Goal: Task Accomplishment & Management: Use online tool/utility

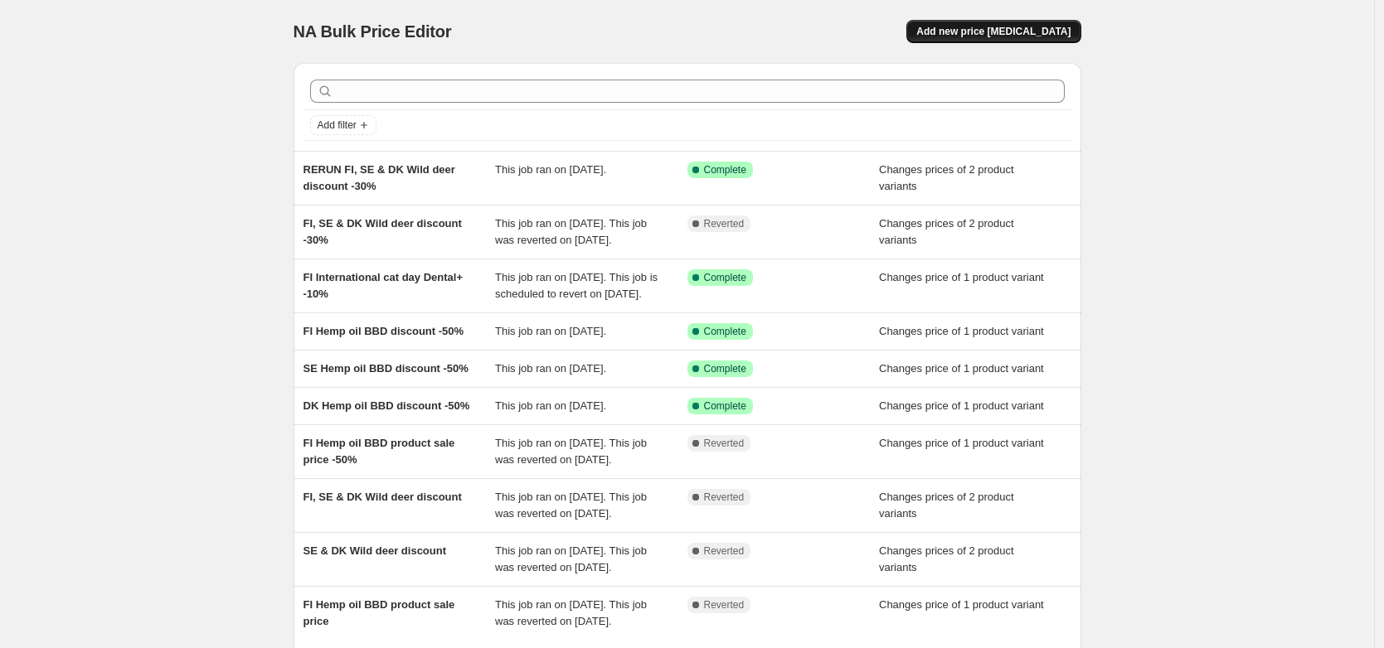
click at [983, 36] on span "Add new price [MEDICAL_DATA]" at bounding box center [993, 31] width 154 height 13
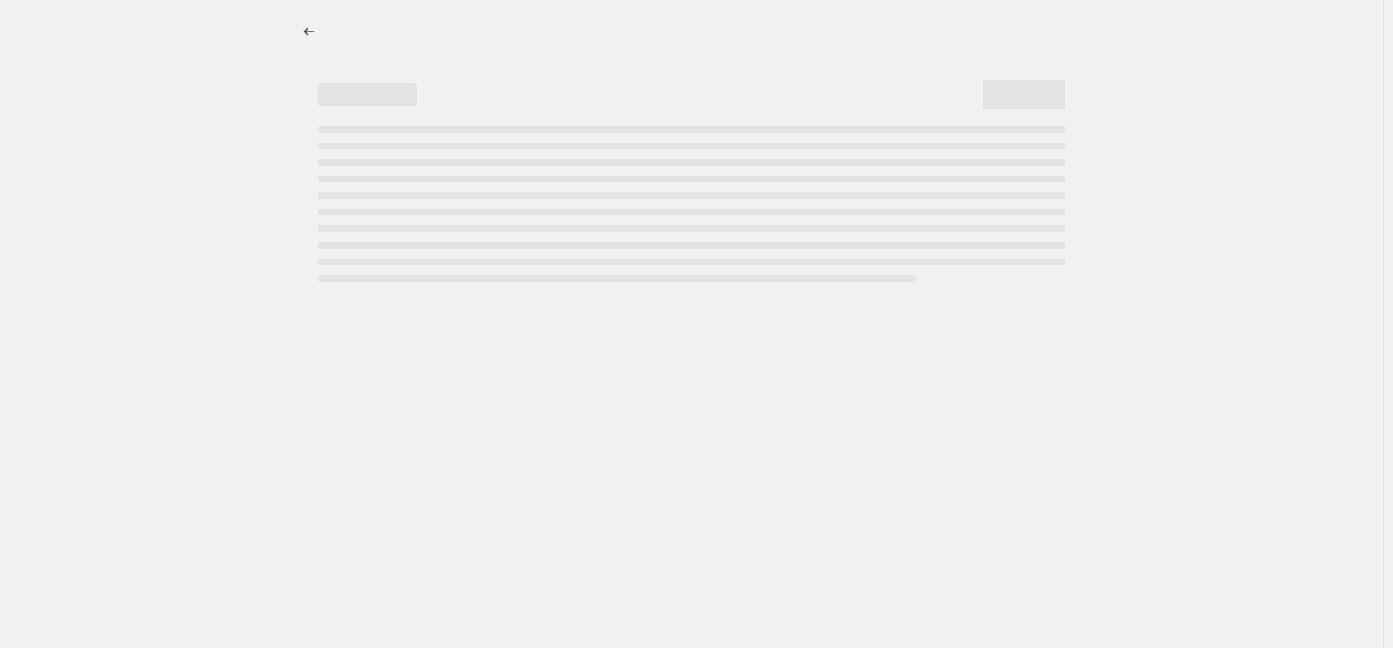
select select "percentage"
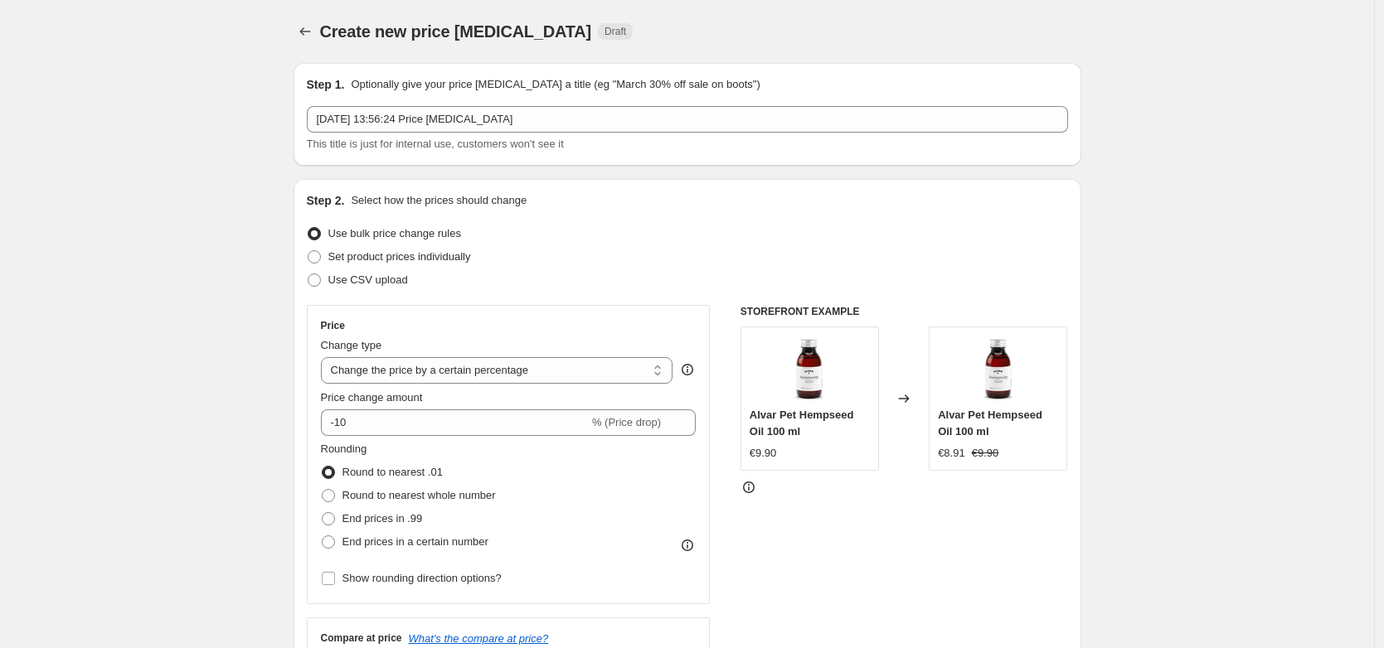
drag, startPoint x: 159, startPoint y: 332, endPoint x: 298, endPoint y: 276, distance: 149.5
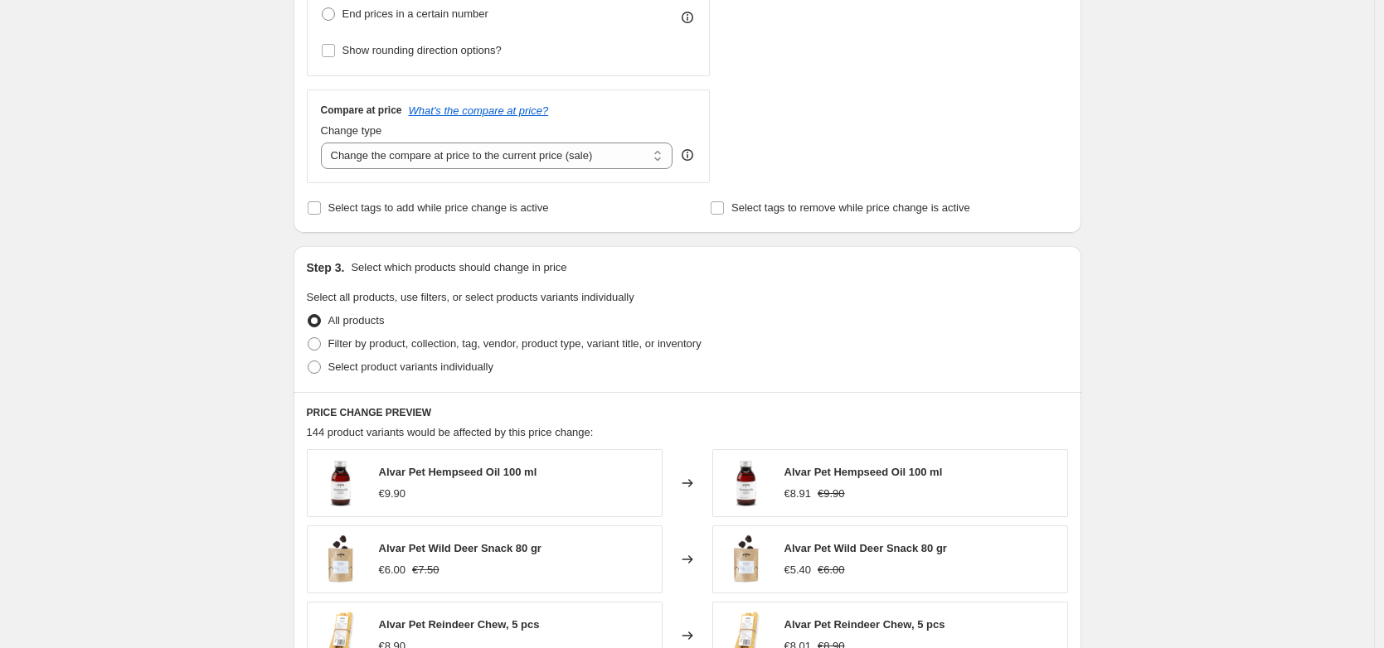
scroll to position [1102, 0]
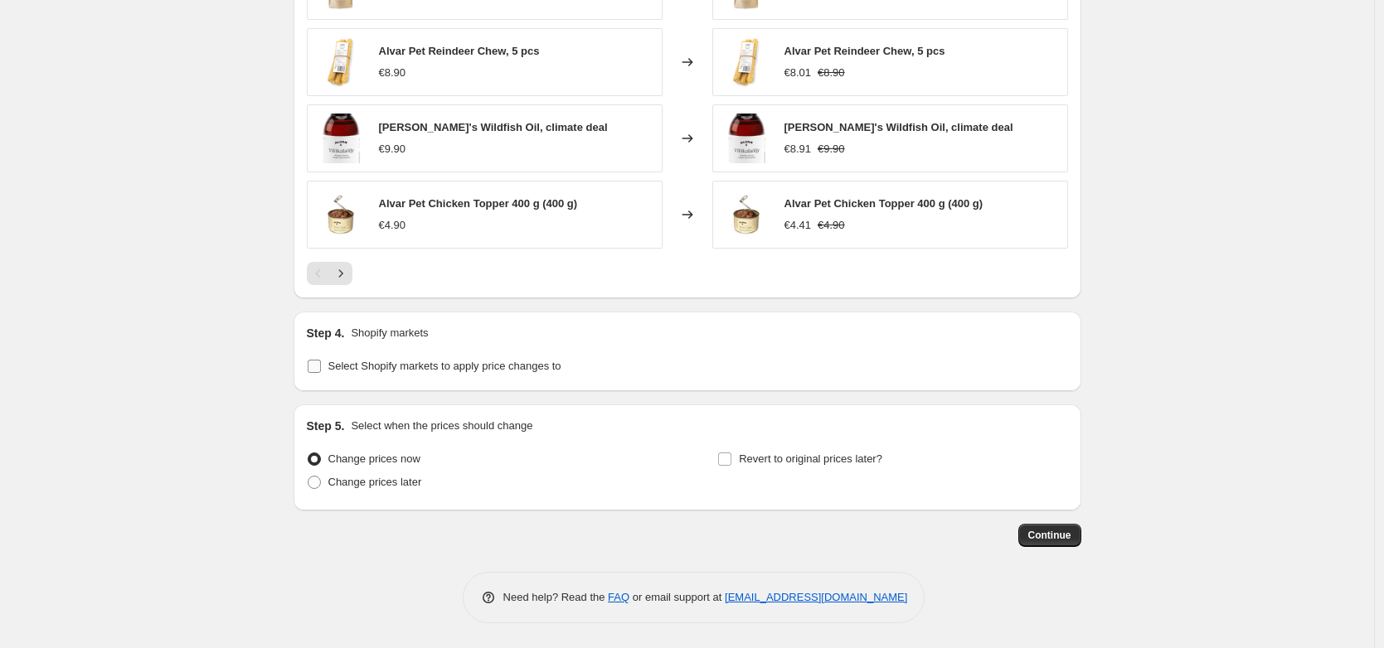
click at [371, 368] on span "Select Shopify markets to apply price changes to" at bounding box center [444, 366] width 233 height 12
click at [321, 368] on input "Select Shopify markets to apply price changes to" at bounding box center [314, 366] width 13 height 13
checkbox input "true"
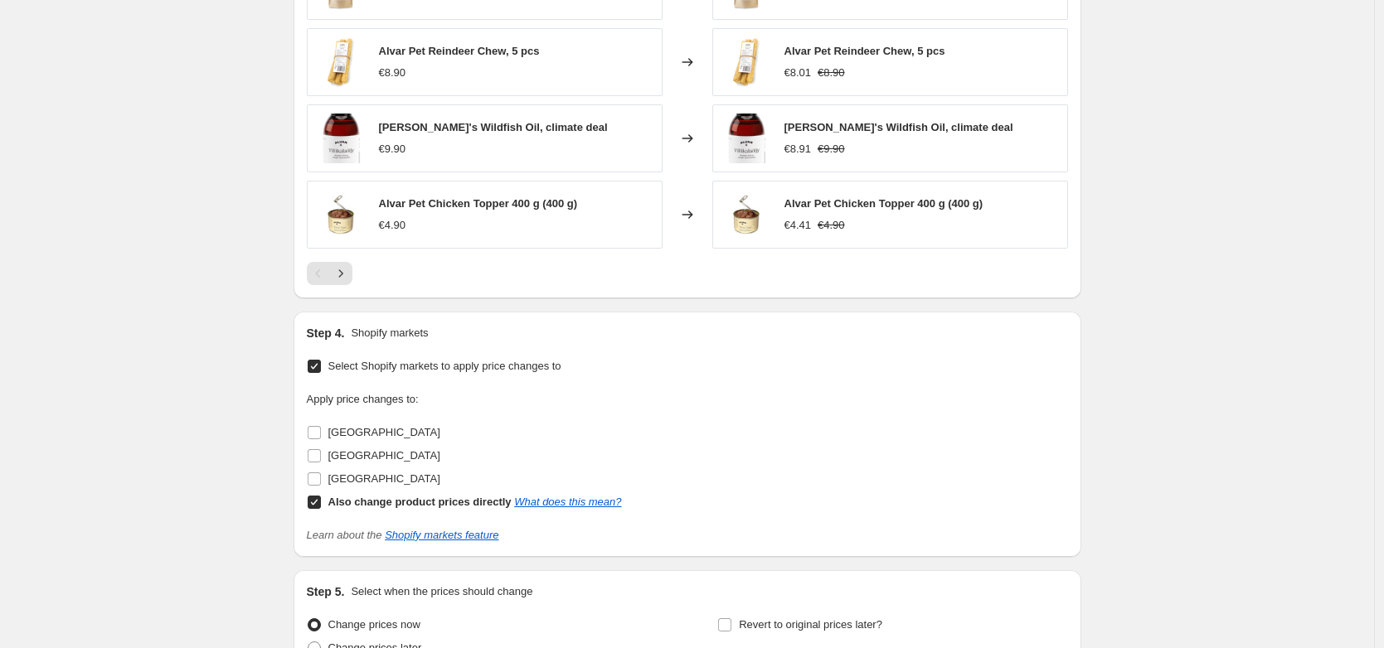
click at [315, 500] on input "Also change product prices directly What does this mean?" at bounding box center [314, 502] width 13 height 13
checkbox input "false"
click at [351, 434] on span "Denmark" at bounding box center [384, 432] width 112 height 12
click at [321, 434] on input "Denmark" at bounding box center [314, 432] width 13 height 13
checkbox input "true"
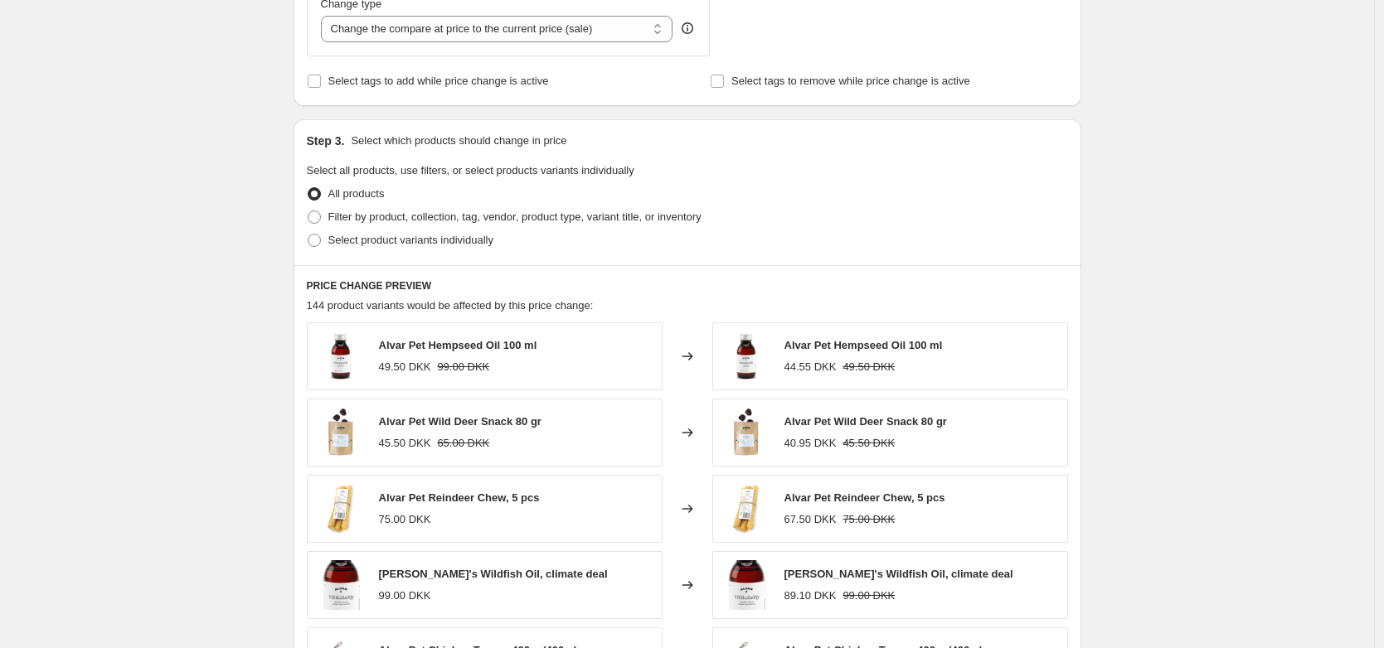
scroll to position [644, 0]
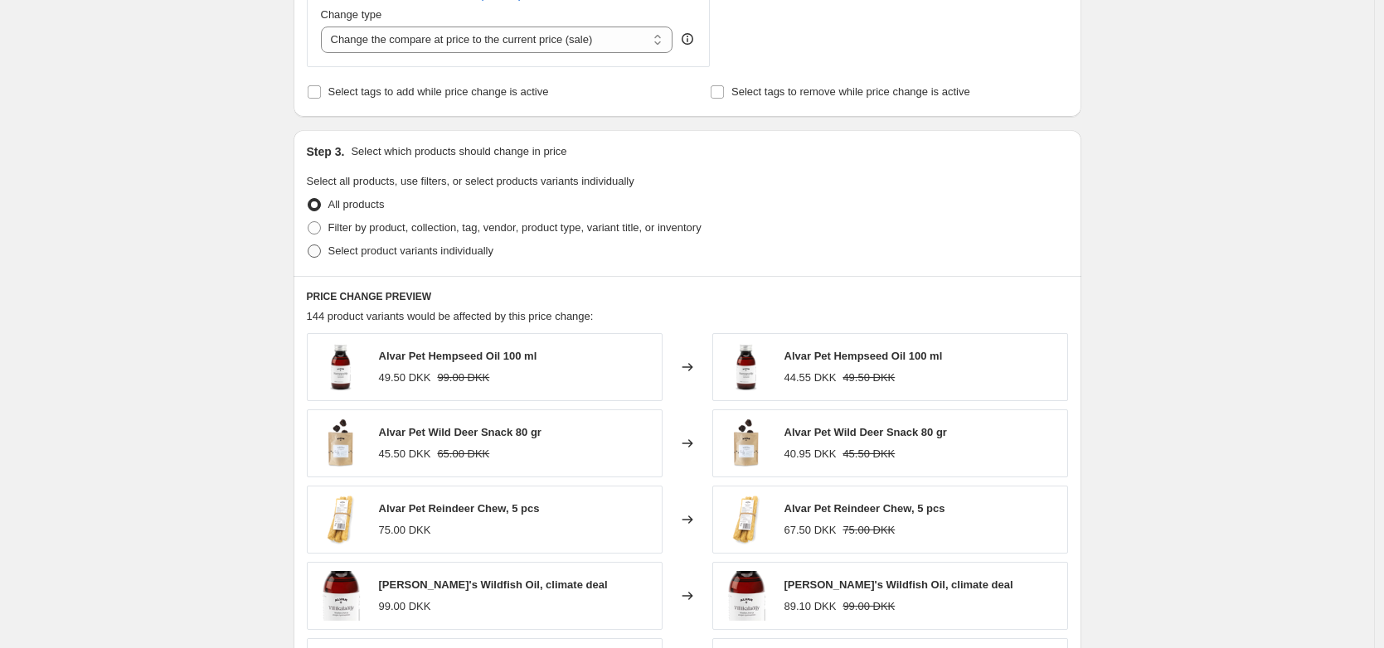
click at [379, 255] on span "Select product variants individually" at bounding box center [410, 251] width 165 height 12
click at [308, 245] on input "Select product variants individually" at bounding box center [308, 245] width 1 height 1
radio input "true"
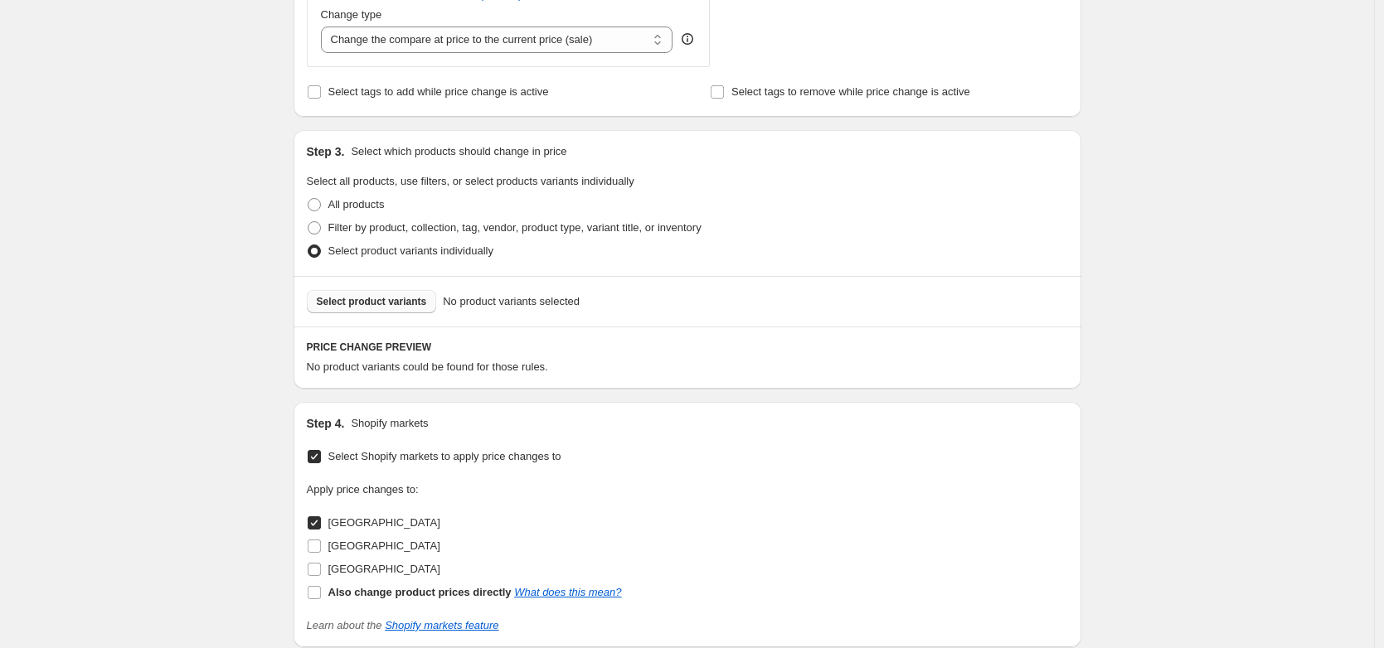
click at [397, 299] on span "Select product variants" at bounding box center [372, 301] width 110 height 13
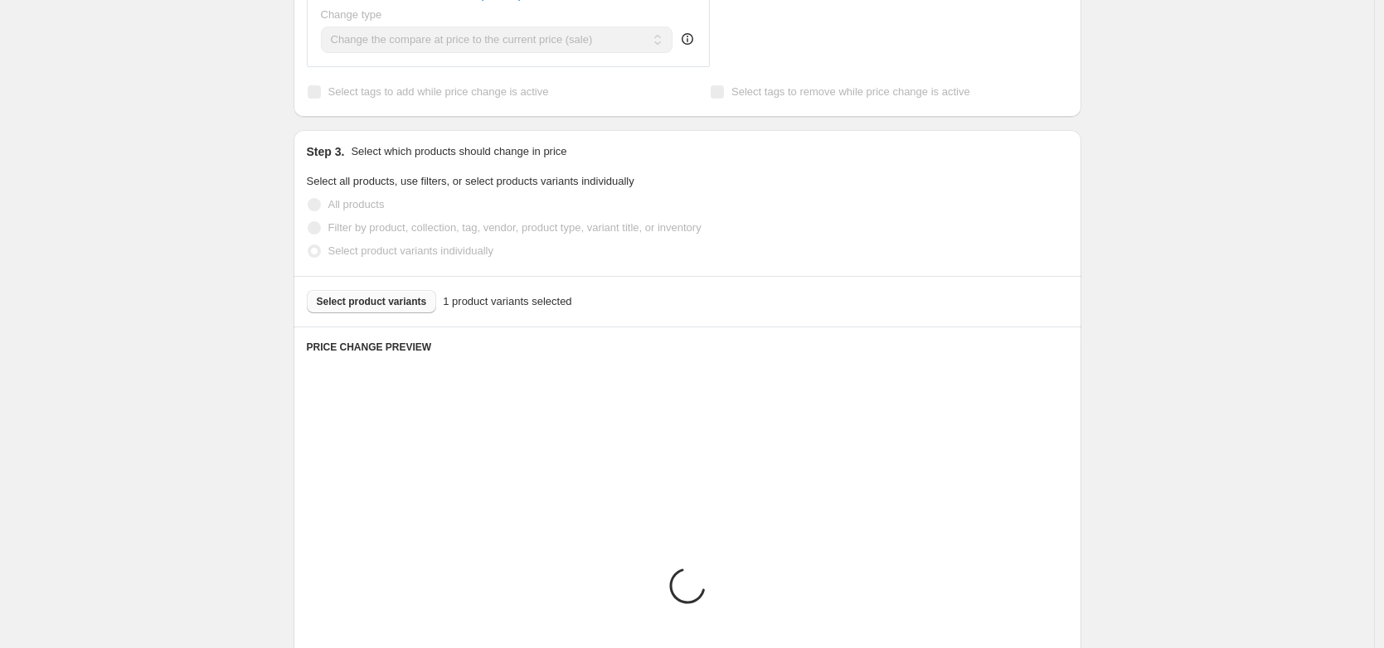
click at [1309, 428] on div "Create new price change job. This page is ready Create new price change job Dra…" at bounding box center [687, 339] width 1374 height 1967
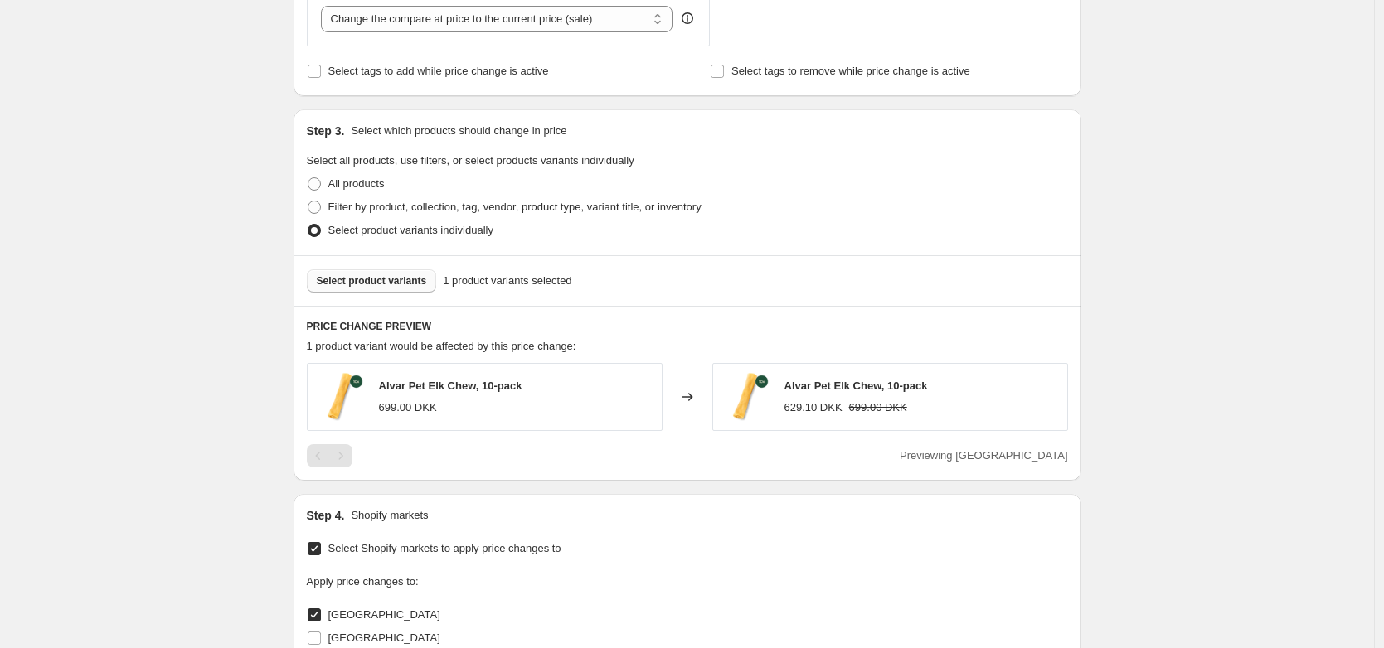
scroll to position [676, 0]
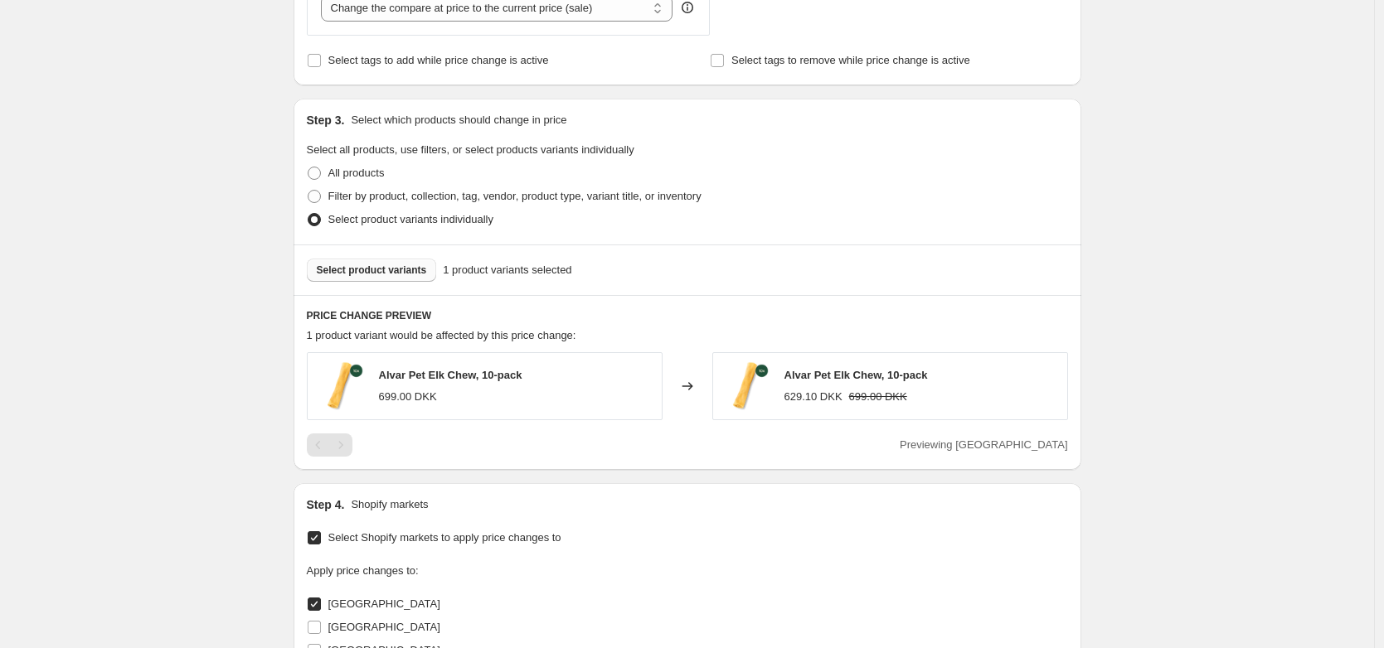
click at [1224, 404] on div "Create new price change job. This page is ready Create new price change job Dra…" at bounding box center [687, 155] width 1374 height 1662
click at [80, 354] on div "Create new price change job. This page is ready Create new price change job Dra…" at bounding box center [687, 155] width 1374 height 1662
click at [61, 300] on div "Create new price change job. This page is ready Create new price change job Dra…" at bounding box center [687, 155] width 1374 height 1662
click at [1229, 420] on div "Create new price change job. This page is ready Create new price change job Dra…" at bounding box center [687, 155] width 1374 height 1662
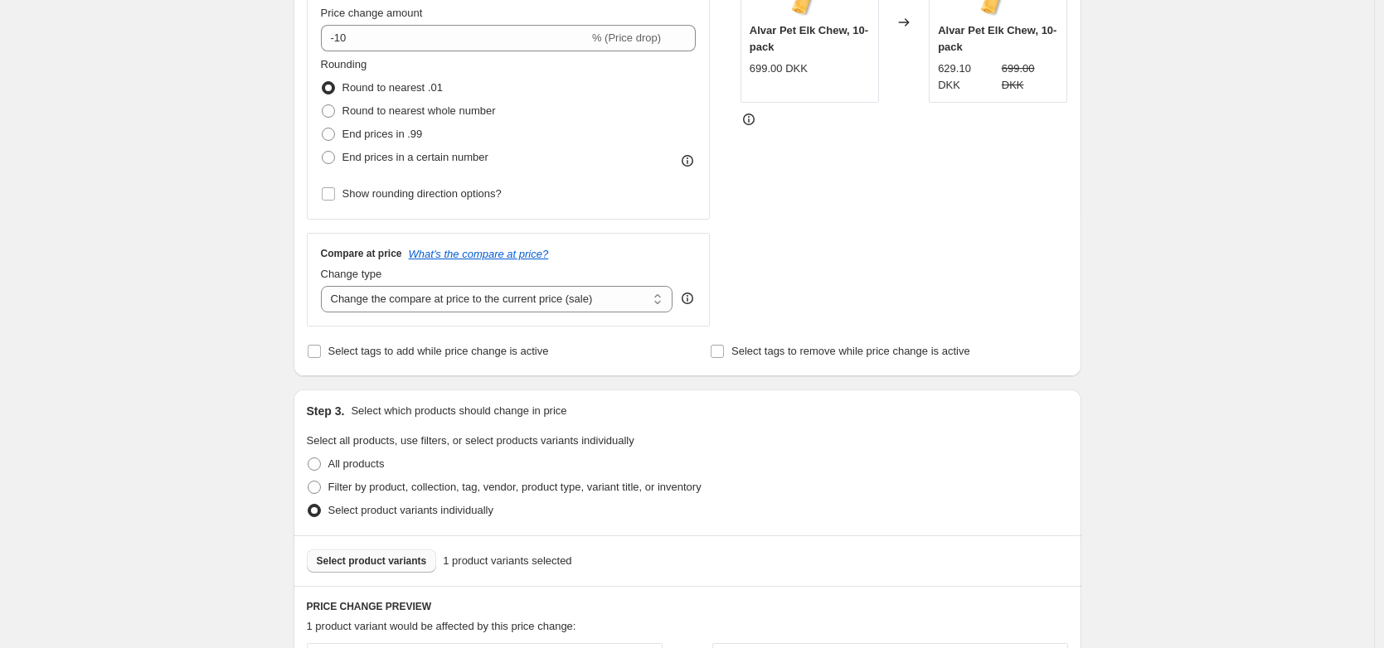
scroll to position [329, 0]
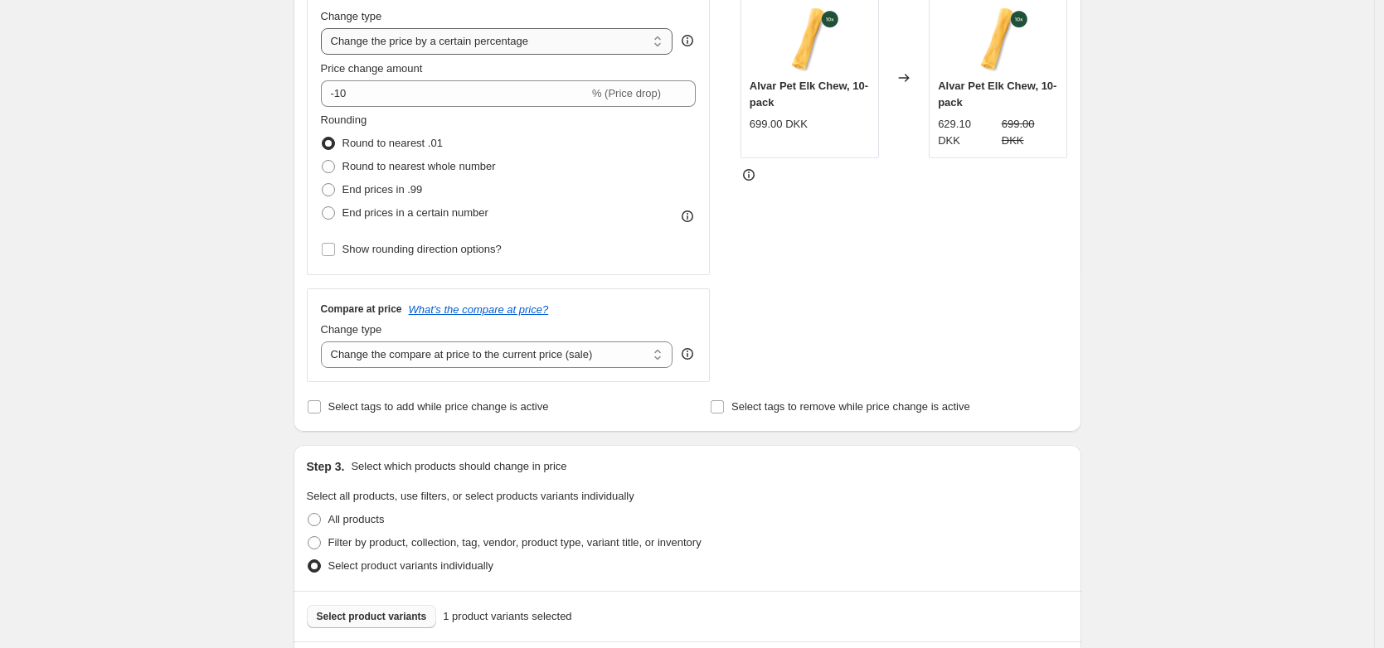
click at [522, 34] on select "Change the price to a certain amount Change the price by a certain amount Chang…" at bounding box center [497, 41] width 352 height 27
select select "to"
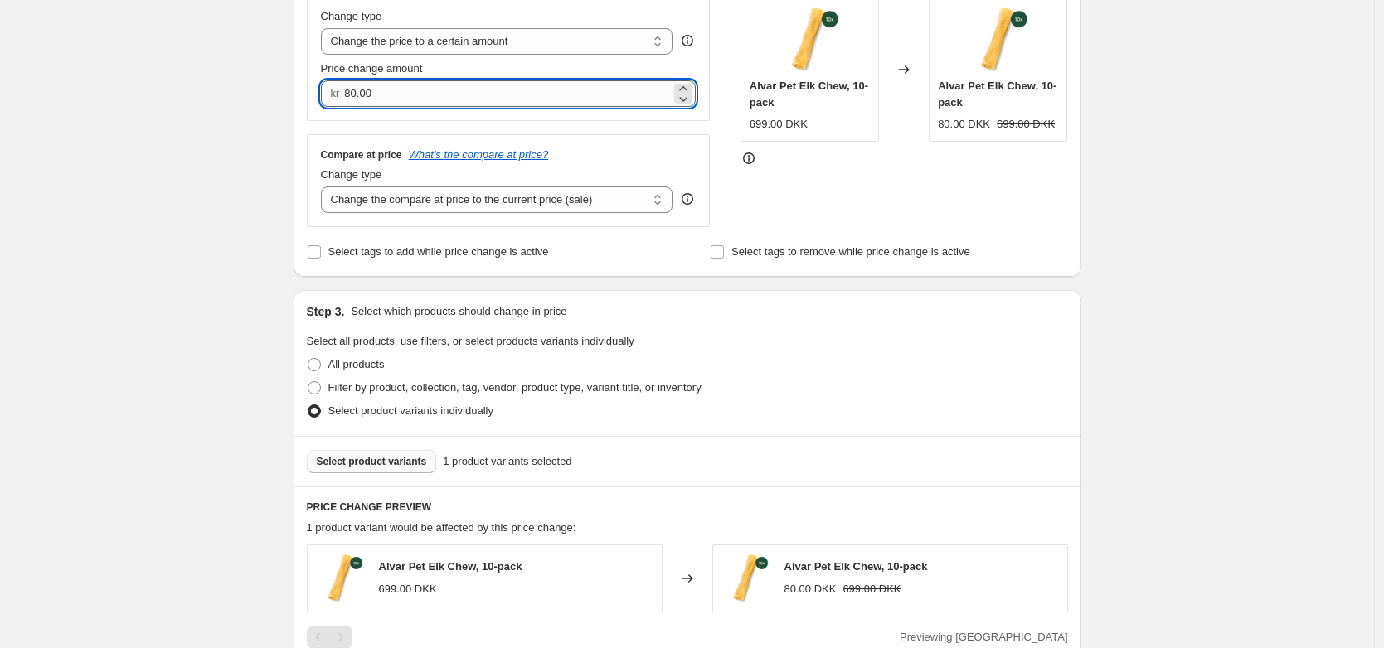
click at [521, 94] on input "80.00" at bounding box center [507, 93] width 327 height 27
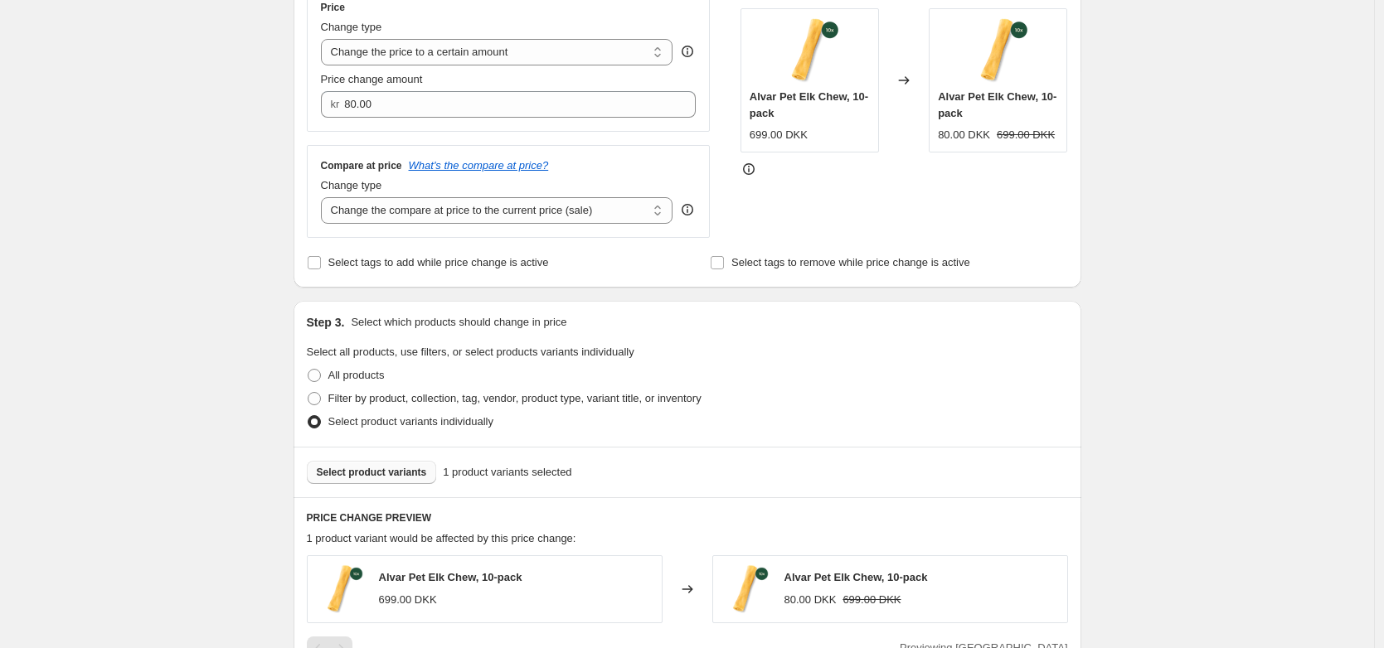
click at [185, 144] on div "Create new price change job. This page is ready Create new price change job Dra…" at bounding box center [687, 435] width 1374 height 1507
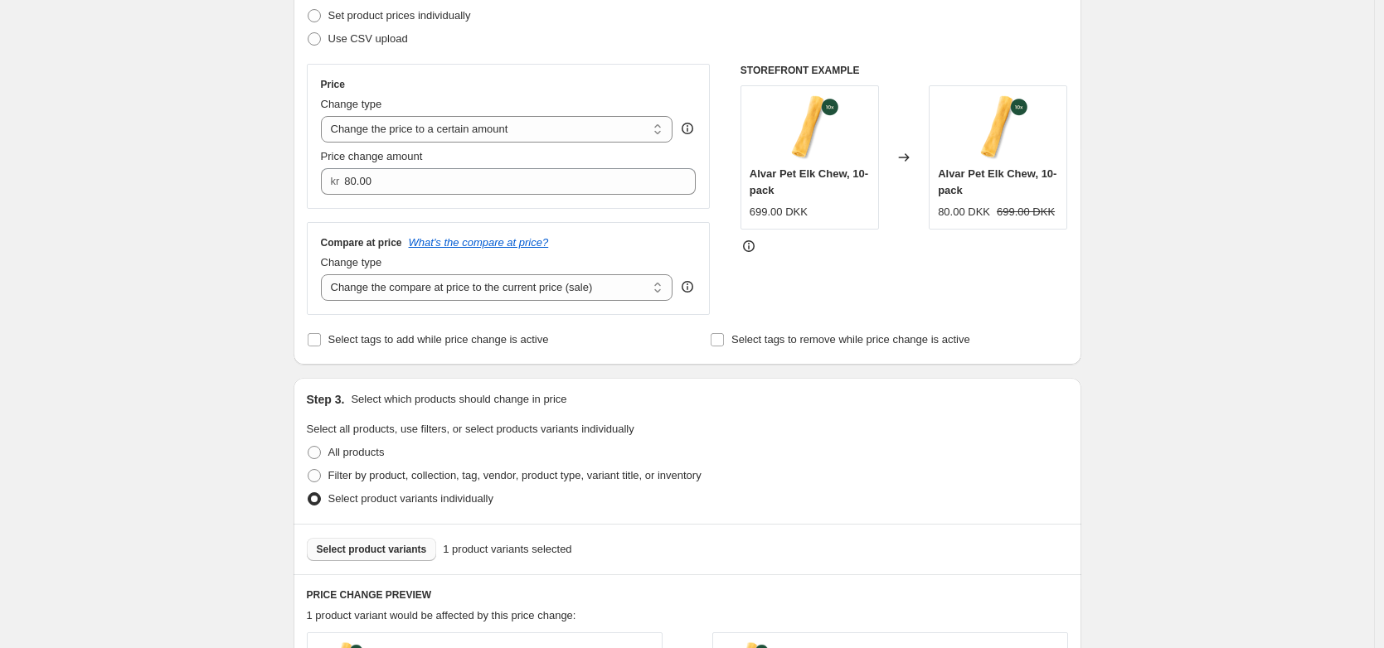
scroll to position [192, 0]
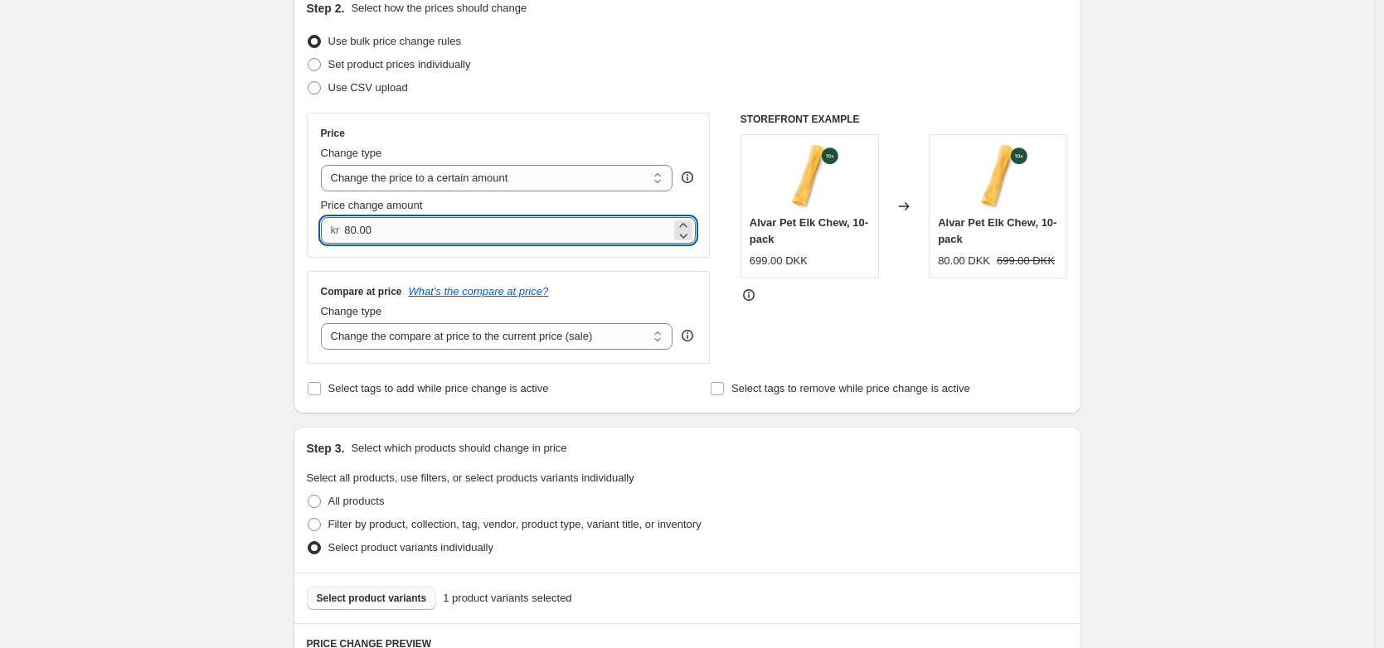
click at [417, 232] on input "80.00" at bounding box center [507, 230] width 327 height 27
type input "890.00"
click at [98, 407] on div "Create new price change job. This page is ready Create new price change job Dra…" at bounding box center [687, 561] width 1374 height 1507
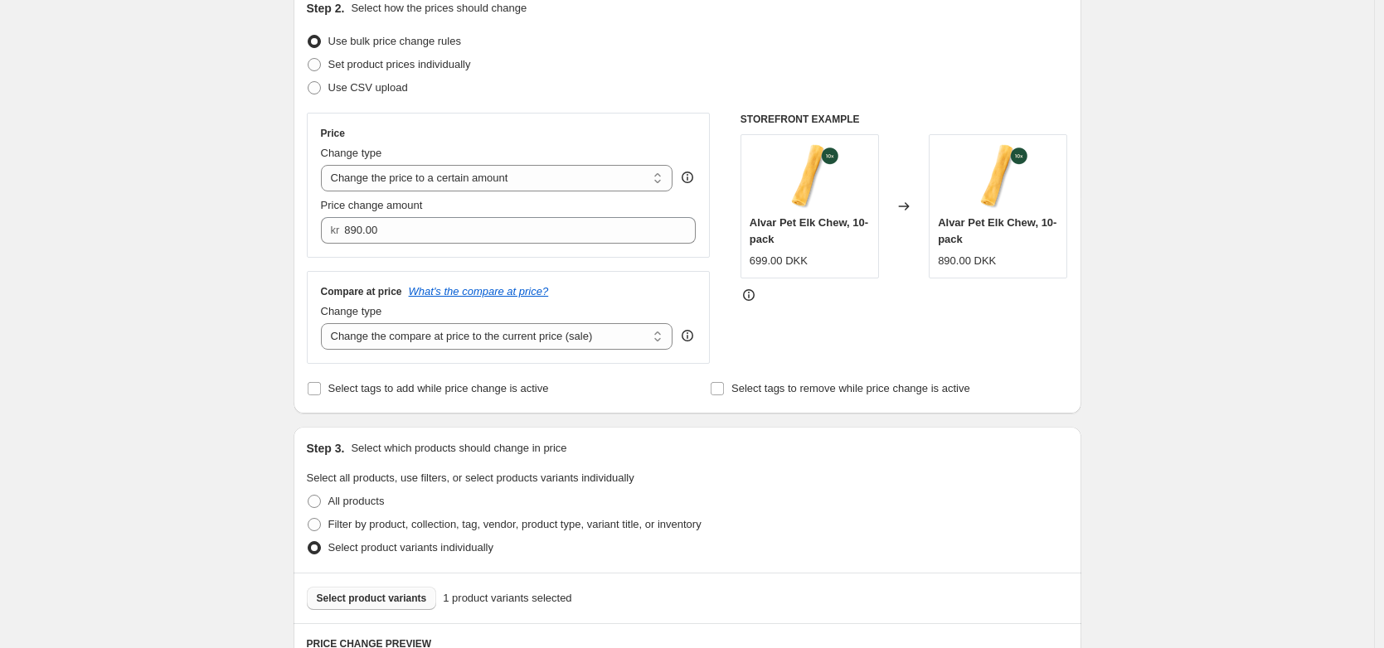
click at [158, 461] on div "Create new price change job. This page is ready Create new price change job Dra…" at bounding box center [687, 561] width 1374 height 1507
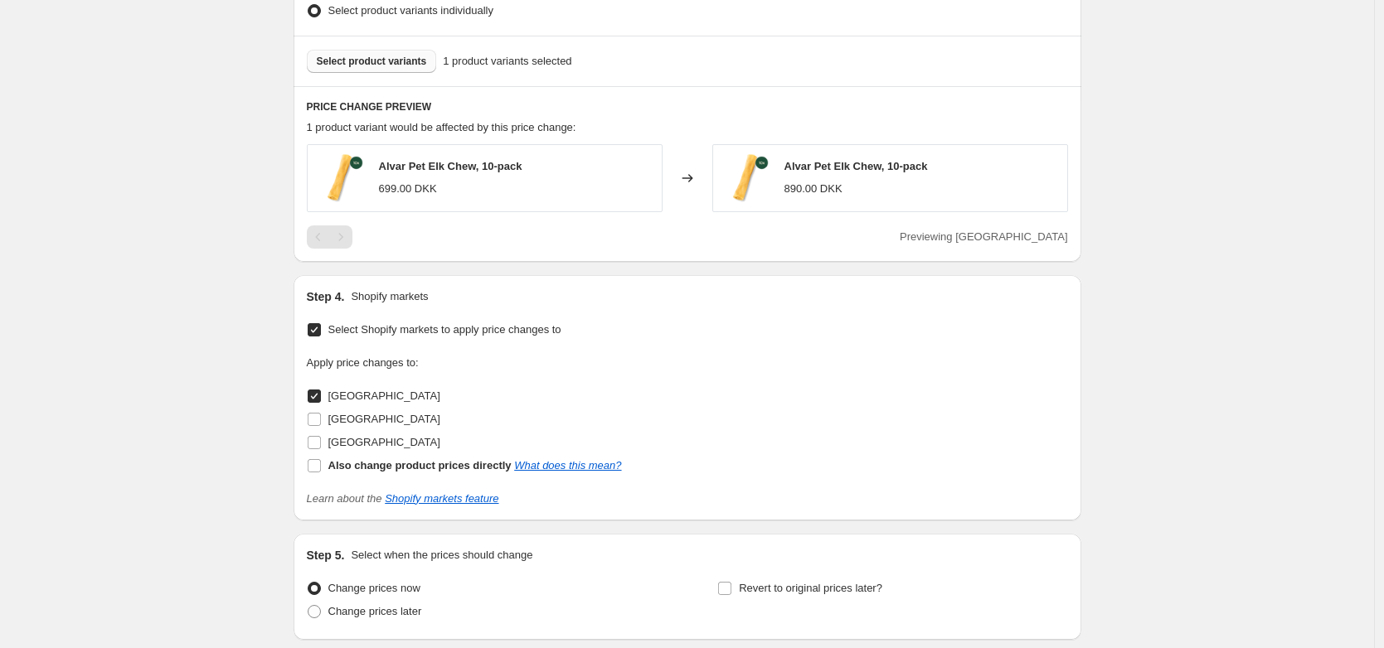
scroll to position [859, 0]
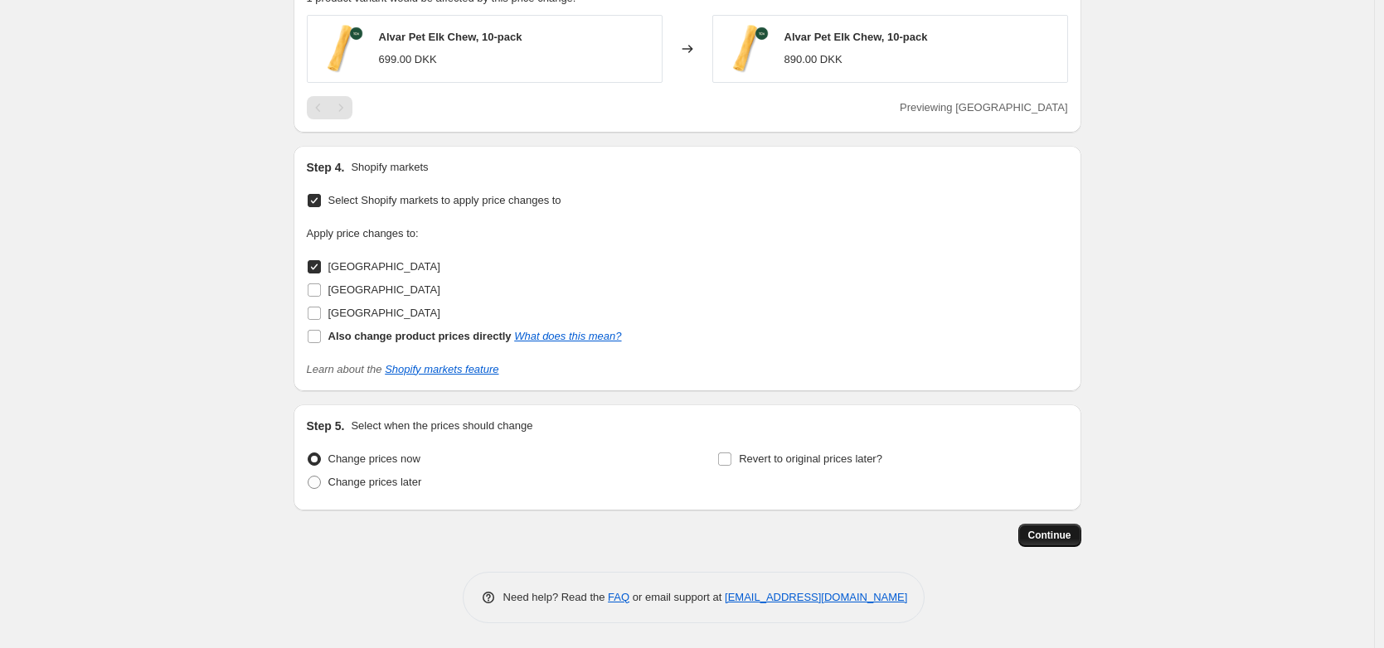
click at [1060, 545] on button "Continue" at bounding box center [1049, 535] width 63 height 23
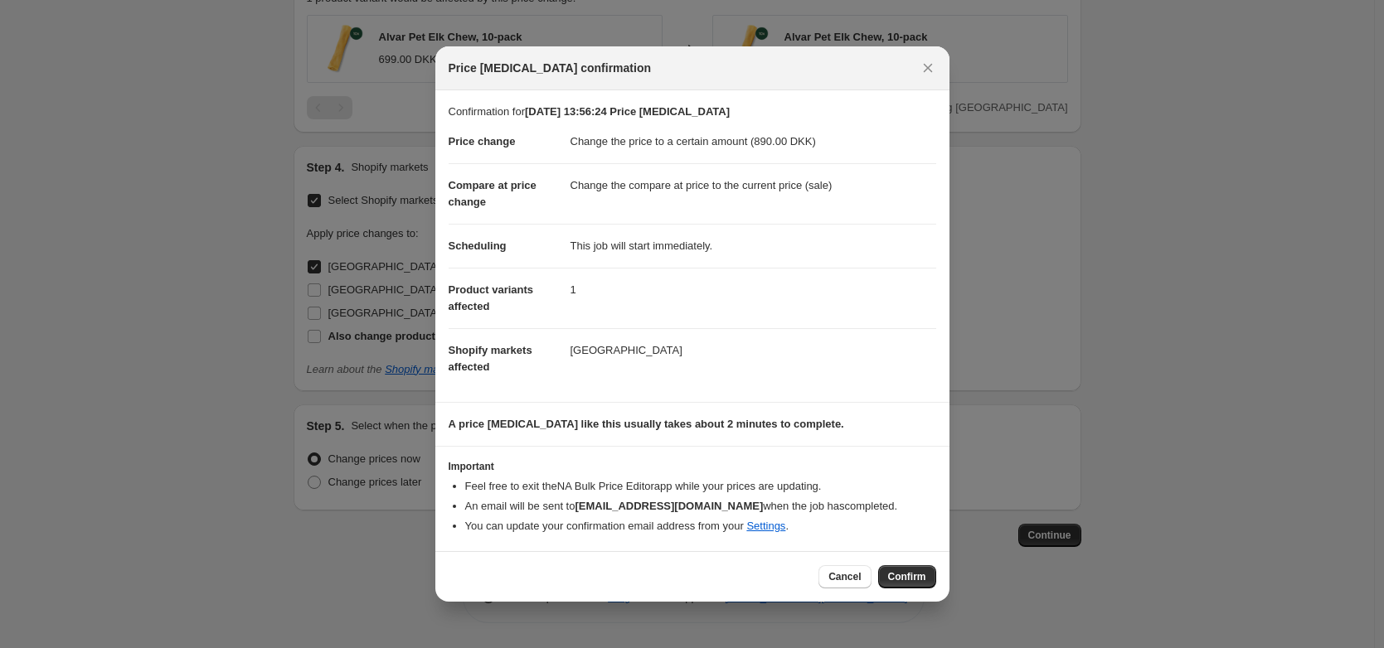
click at [900, 569] on button "Confirm" at bounding box center [907, 576] width 58 height 23
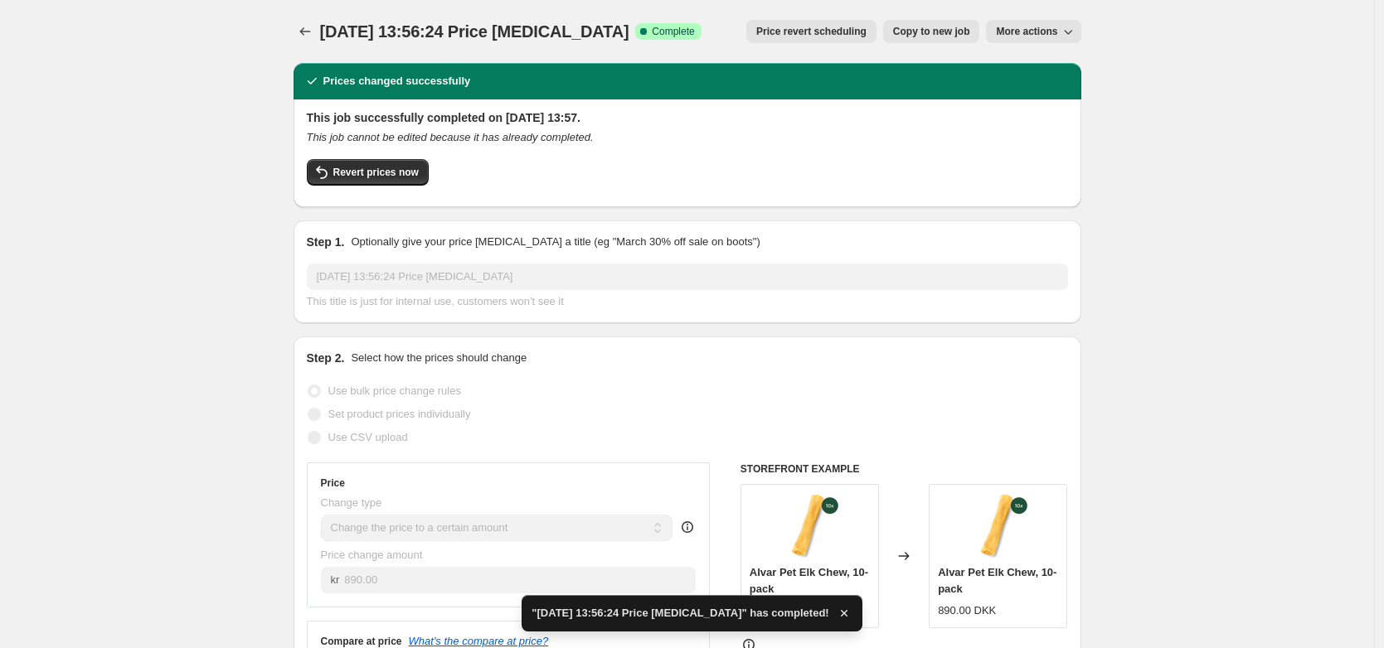
scroll to position [10, 0]
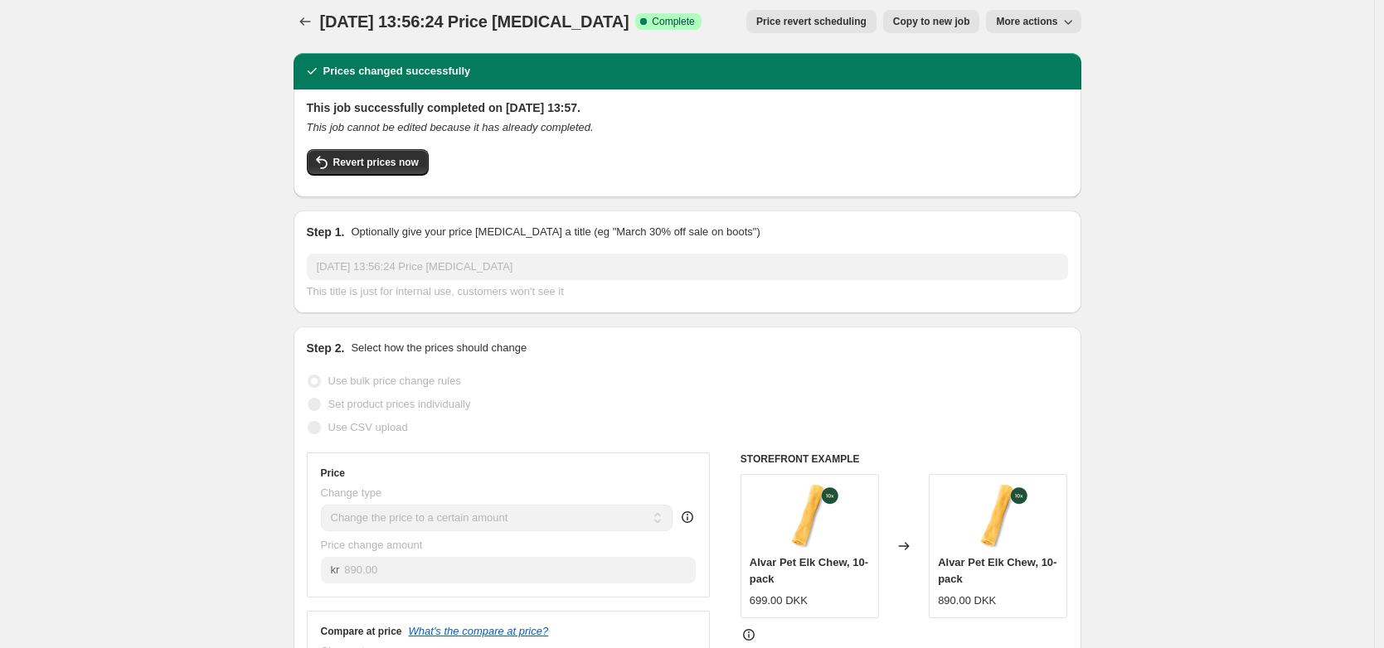
click at [960, 22] on span "Copy to new job" at bounding box center [931, 21] width 77 height 13
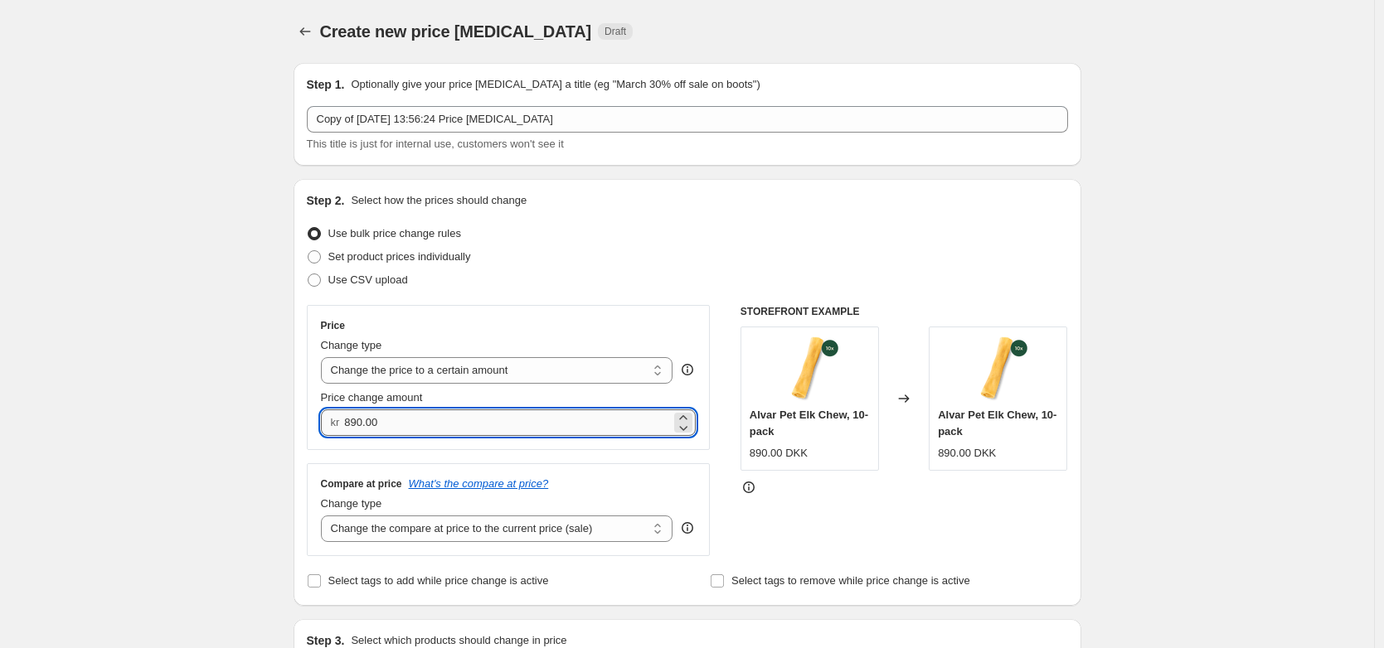
click at [536, 430] on input "890.00" at bounding box center [507, 423] width 327 height 27
type input "699.00"
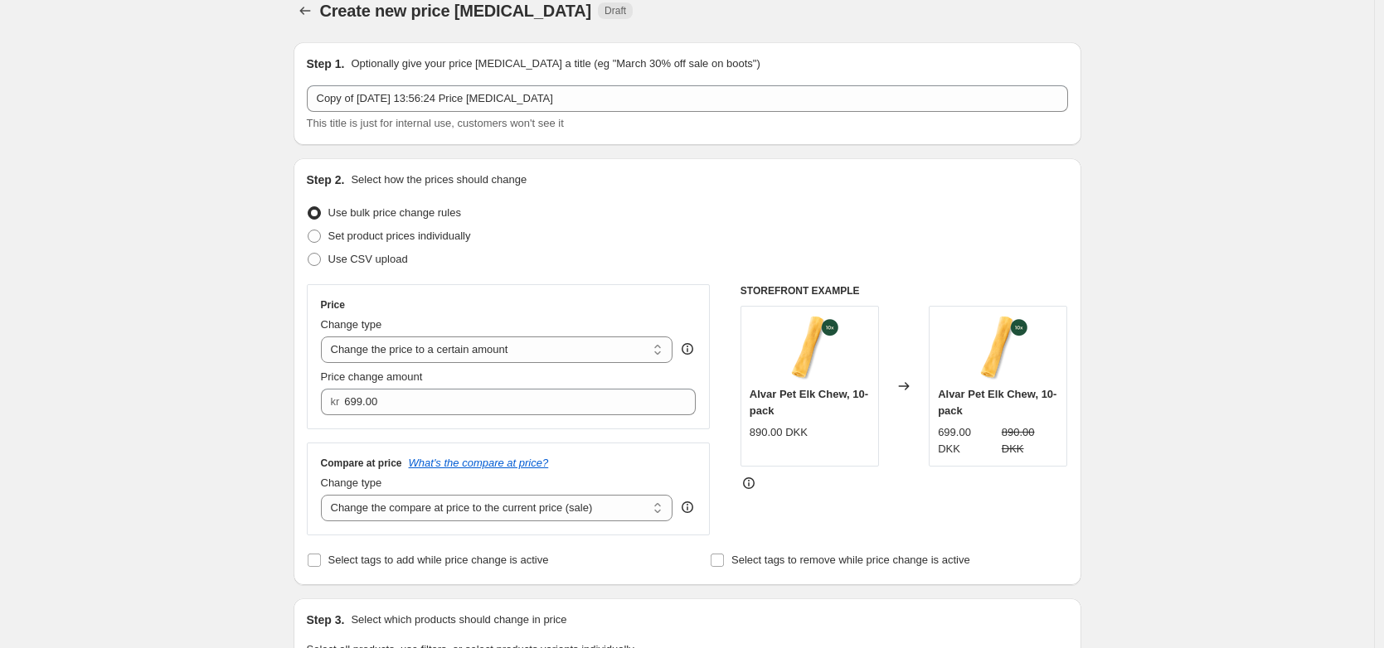
scroll to position [41, 0]
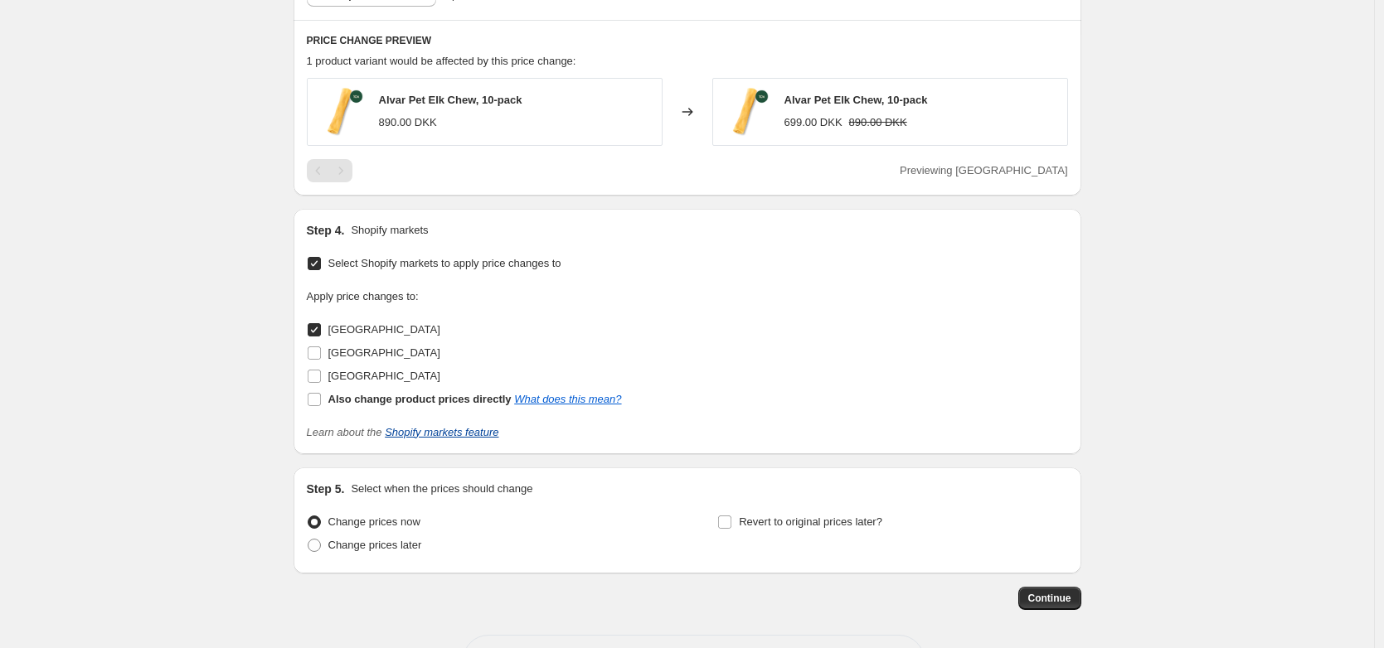
scroll to position [807, 0]
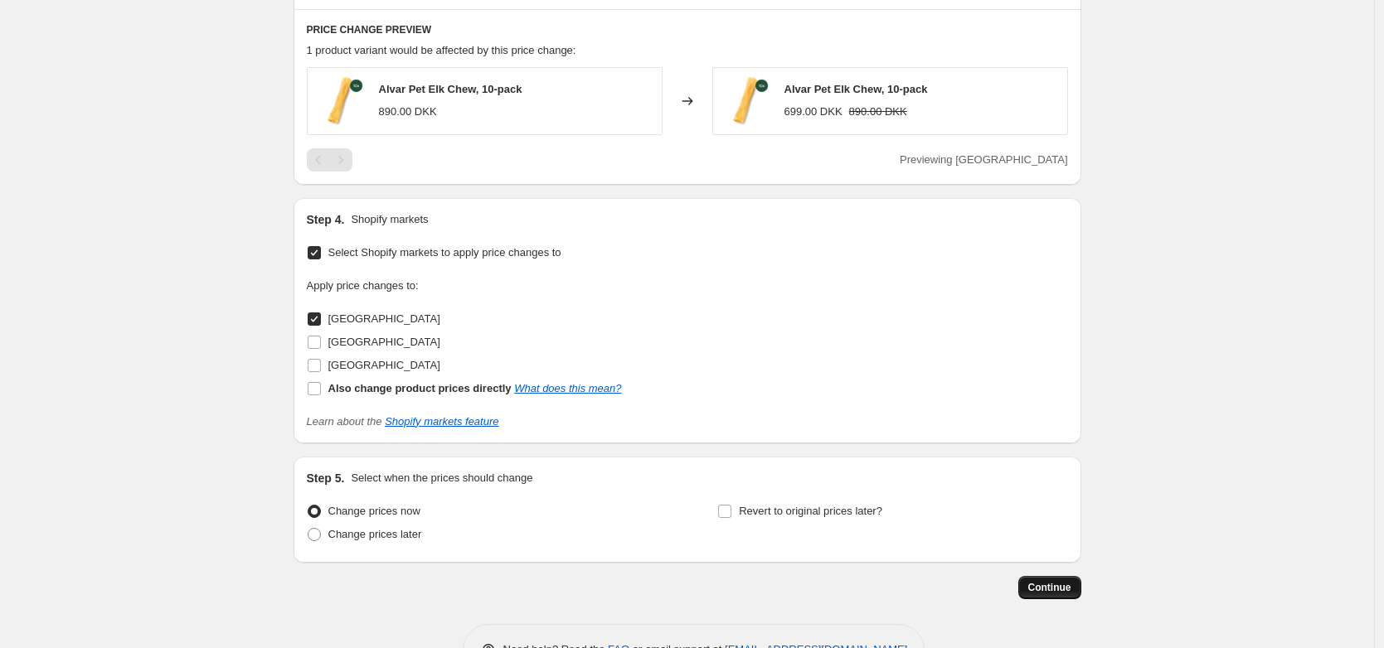
click at [1066, 598] on button "Continue" at bounding box center [1049, 587] width 63 height 23
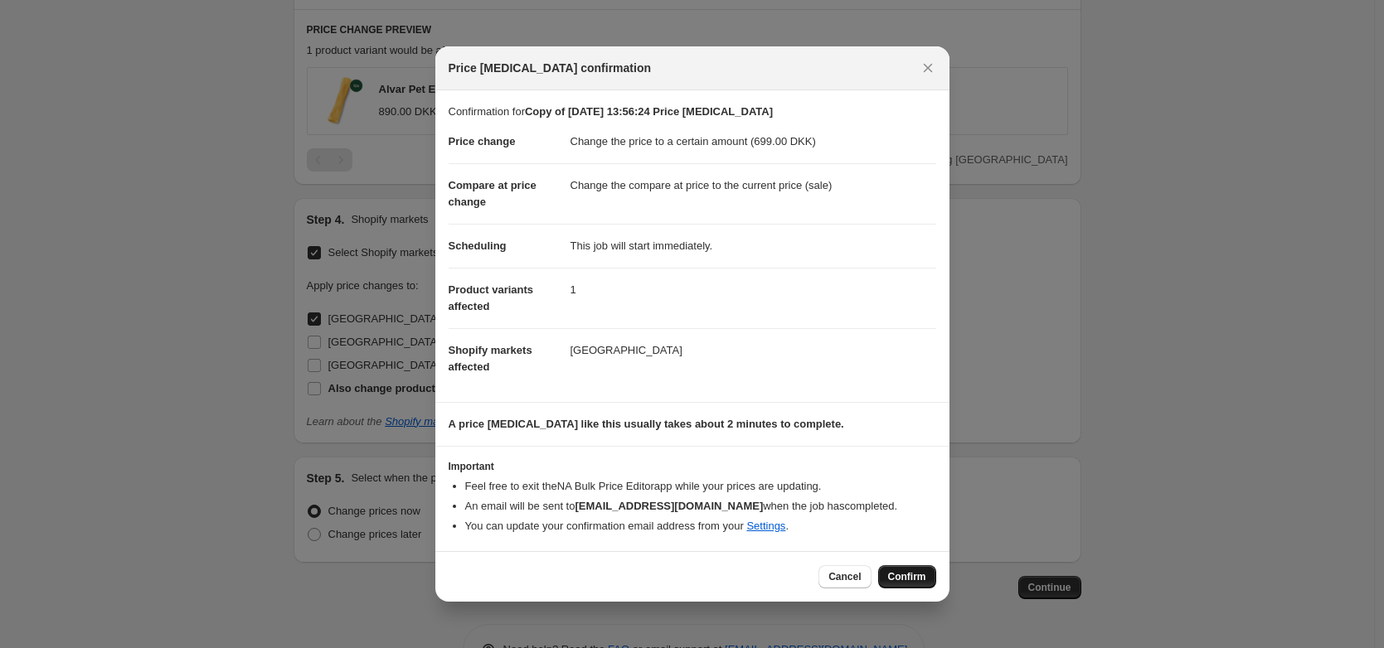
click at [921, 585] on button "Confirm" at bounding box center [907, 576] width 58 height 23
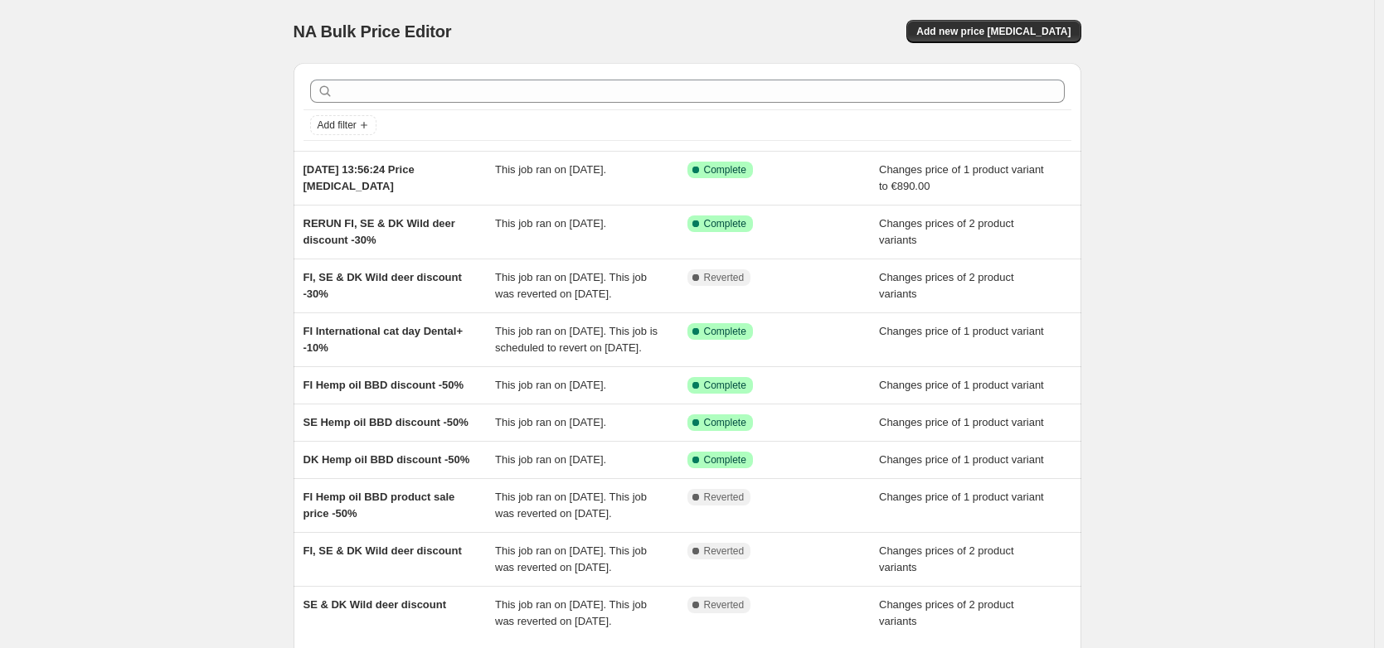
click at [676, 10] on div "NA Bulk Price Editor. This page is ready NA Bulk Price Editor Add new price cha…" at bounding box center [688, 31] width 788 height 63
